Goal: Information Seeking & Learning: Learn about a topic

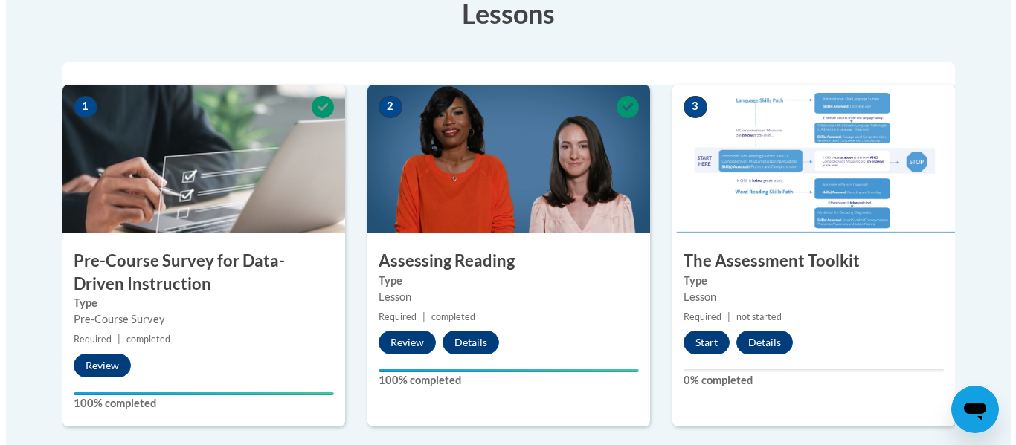
scroll to position [437, 0]
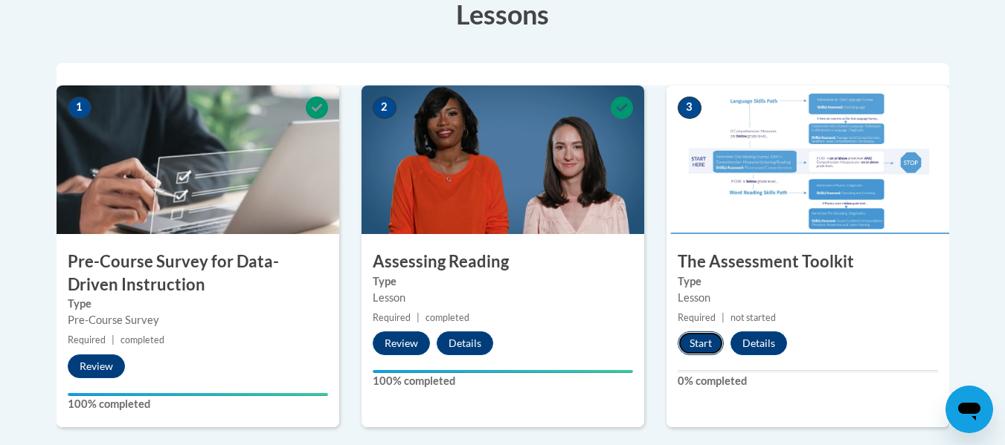
click at [700, 341] on button "Start" at bounding box center [701, 344] width 46 height 24
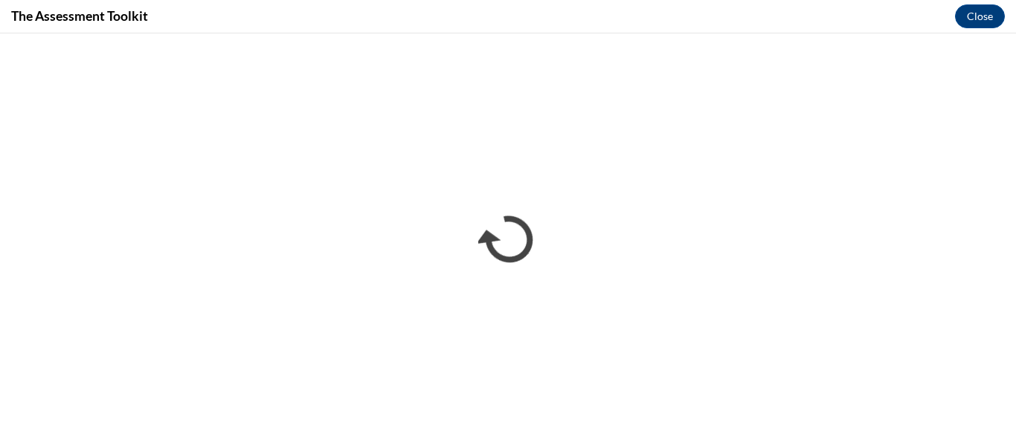
scroll to position [0, 0]
